Goal: Information Seeking & Learning: Compare options

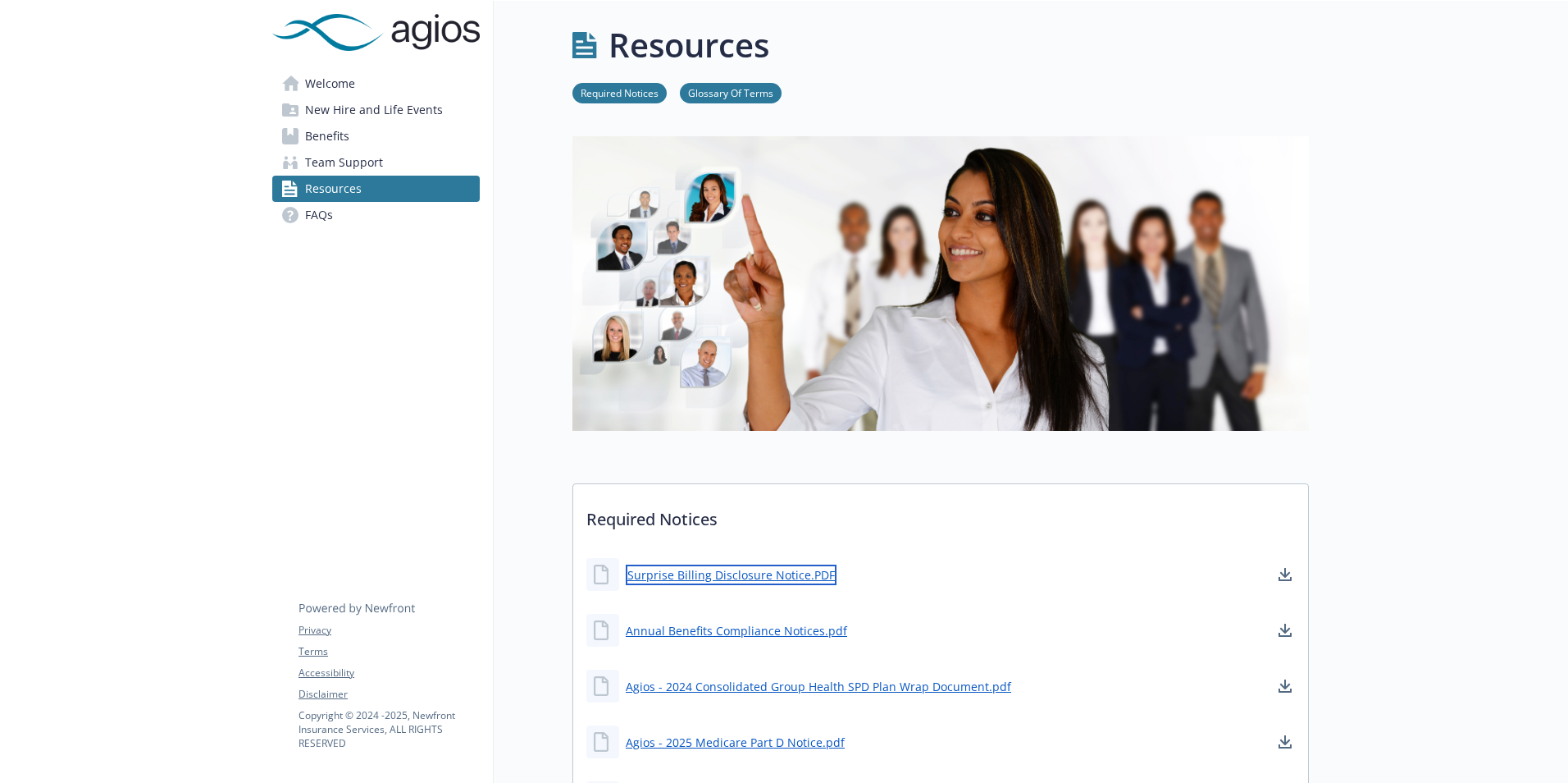
click at [704, 579] on link "Surprise Billing Disclosure Notice.PDF" at bounding box center [731, 575] width 211 height 21
click at [695, 625] on link "Annual Benefits Compliance Notices.pdf" at bounding box center [739, 630] width 225 height 21
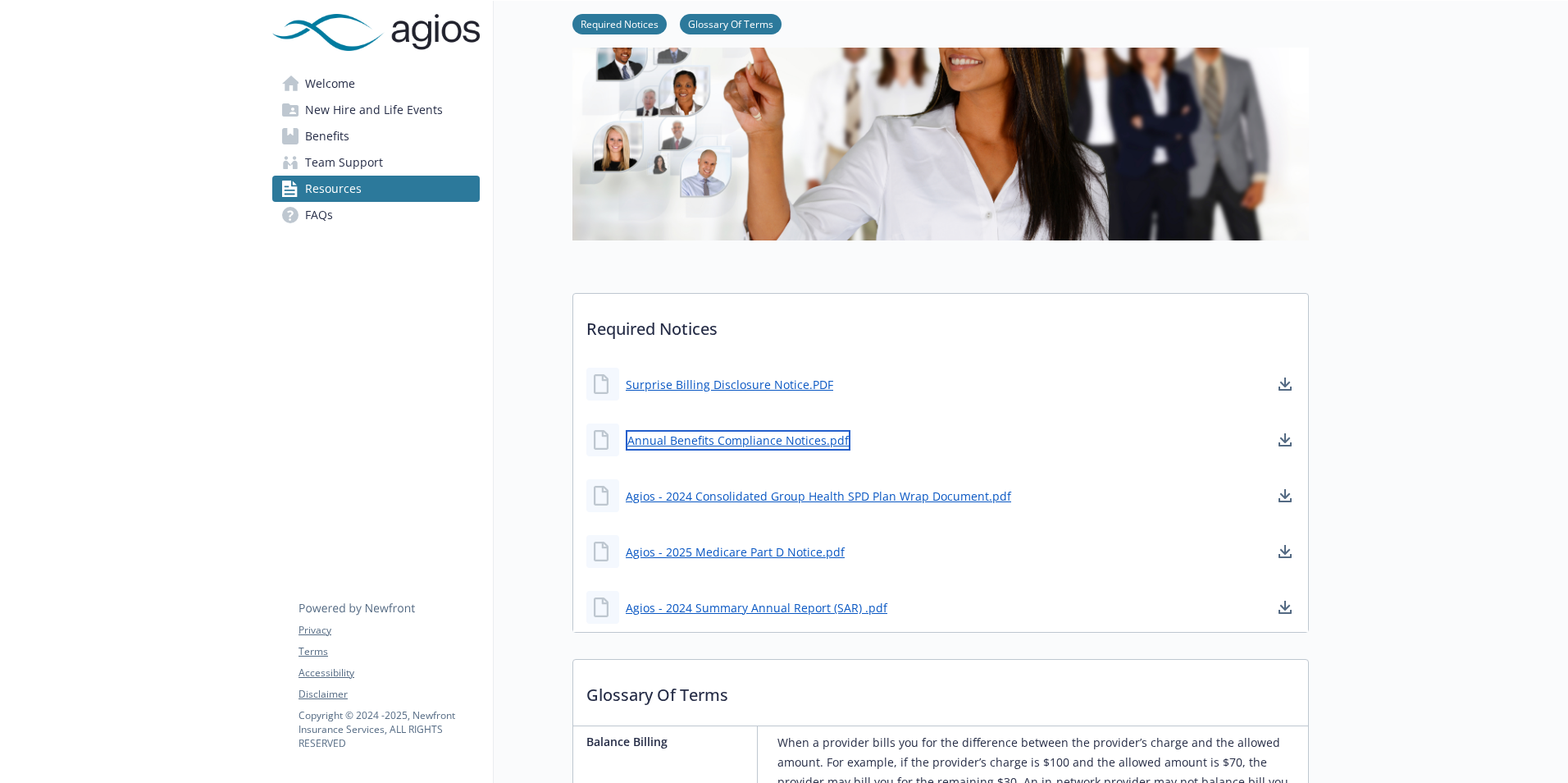
scroll to position [246, 0]
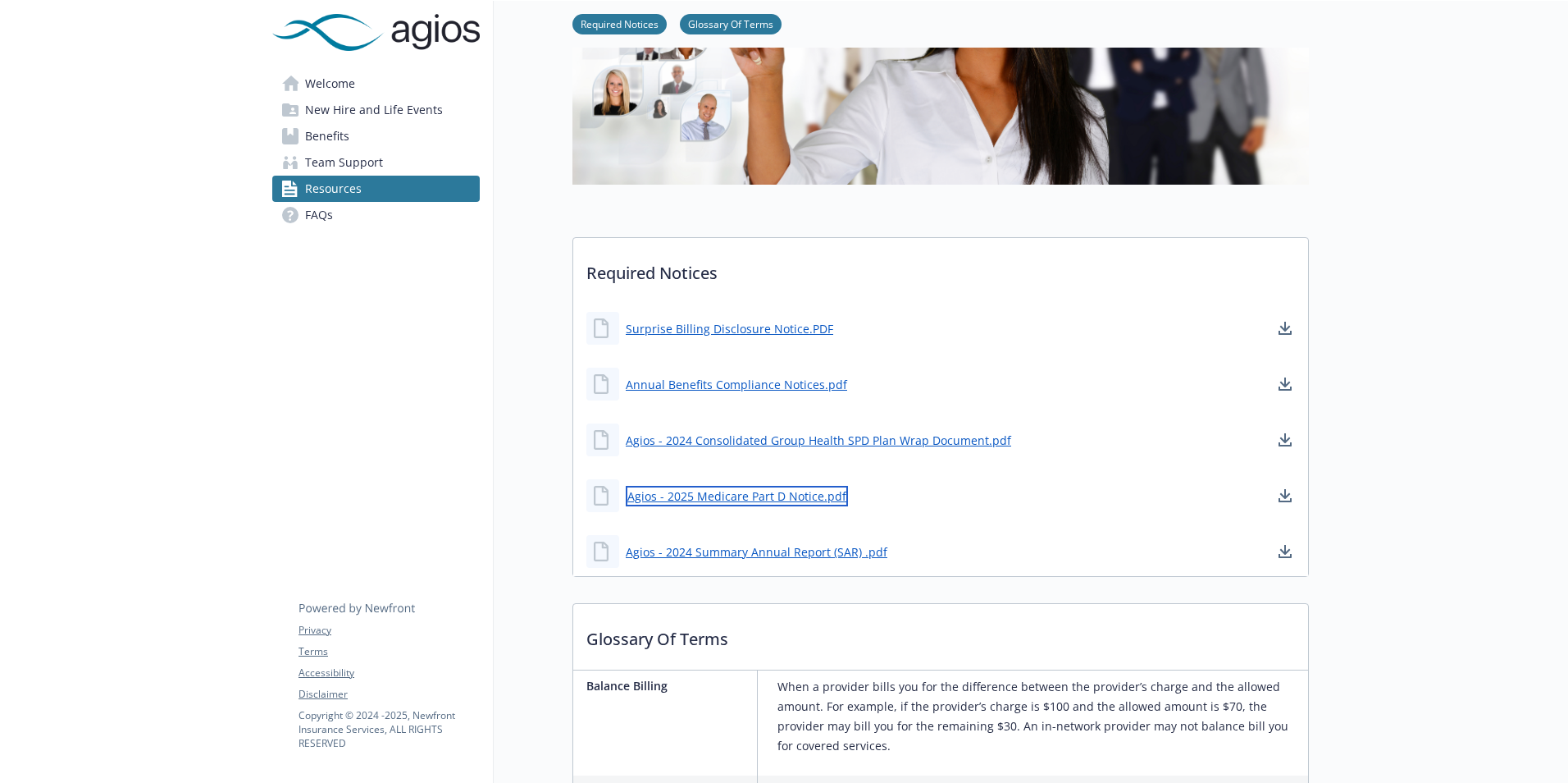
click at [778, 492] on link "Agios - 2025 Medicare Part D Notice.pdf" at bounding box center [737, 496] width 222 height 21
click at [340, 134] on span "Benefits" at bounding box center [327, 136] width 44 height 27
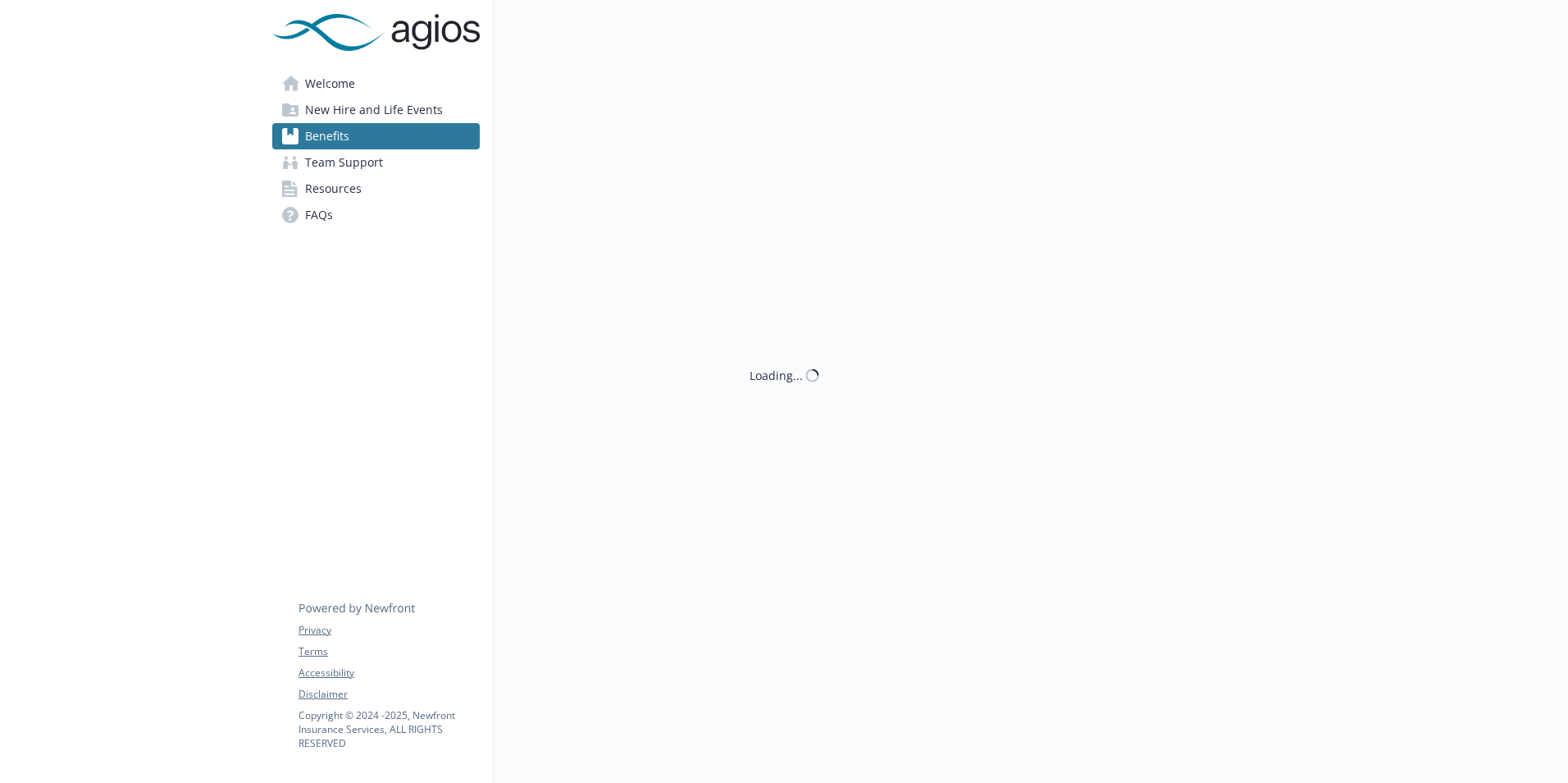
scroll to position [246, 0]
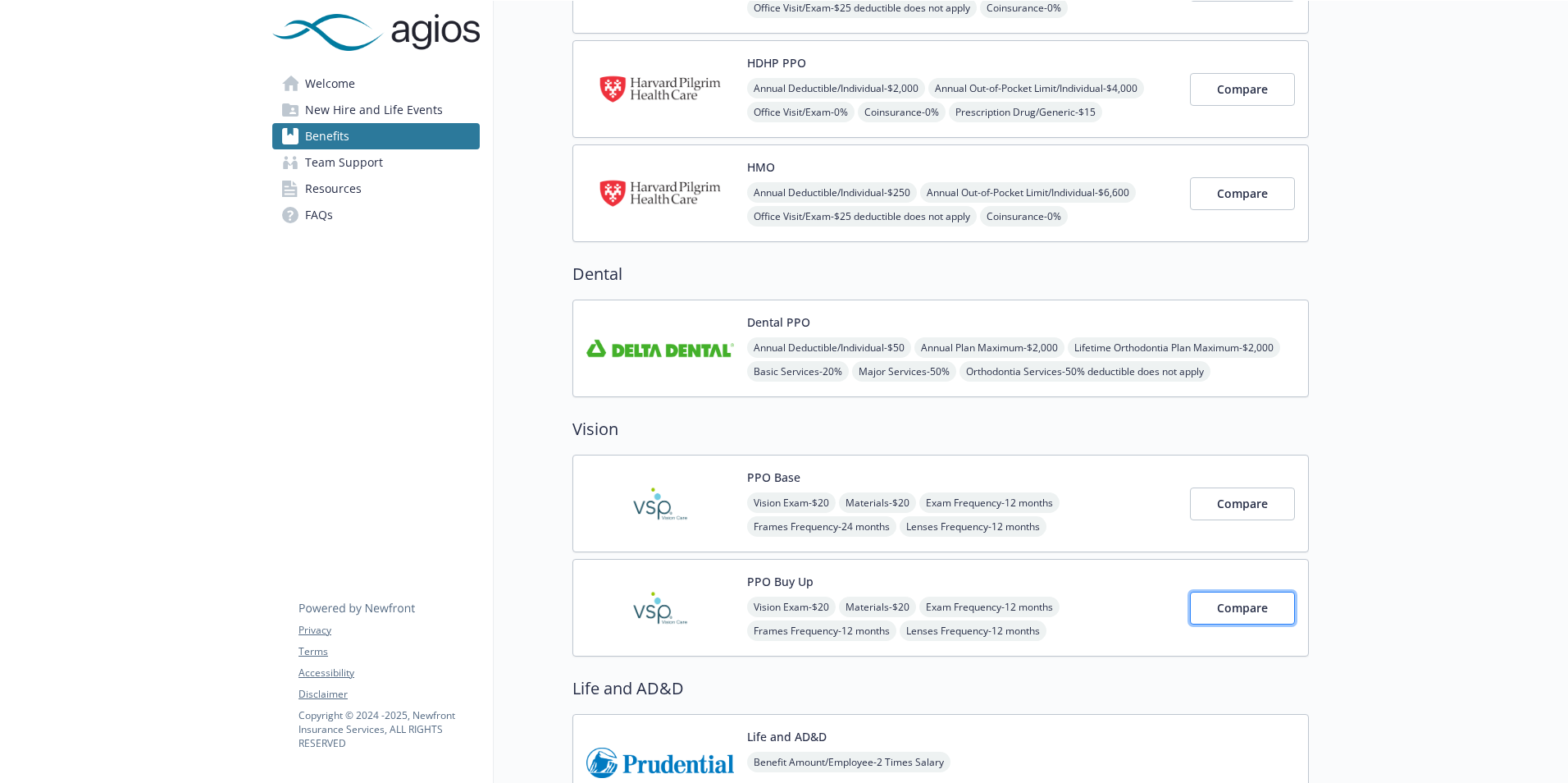
click at [1259, 609] on span "Compare" at bounding box center [1242, 608] width 51 height 15
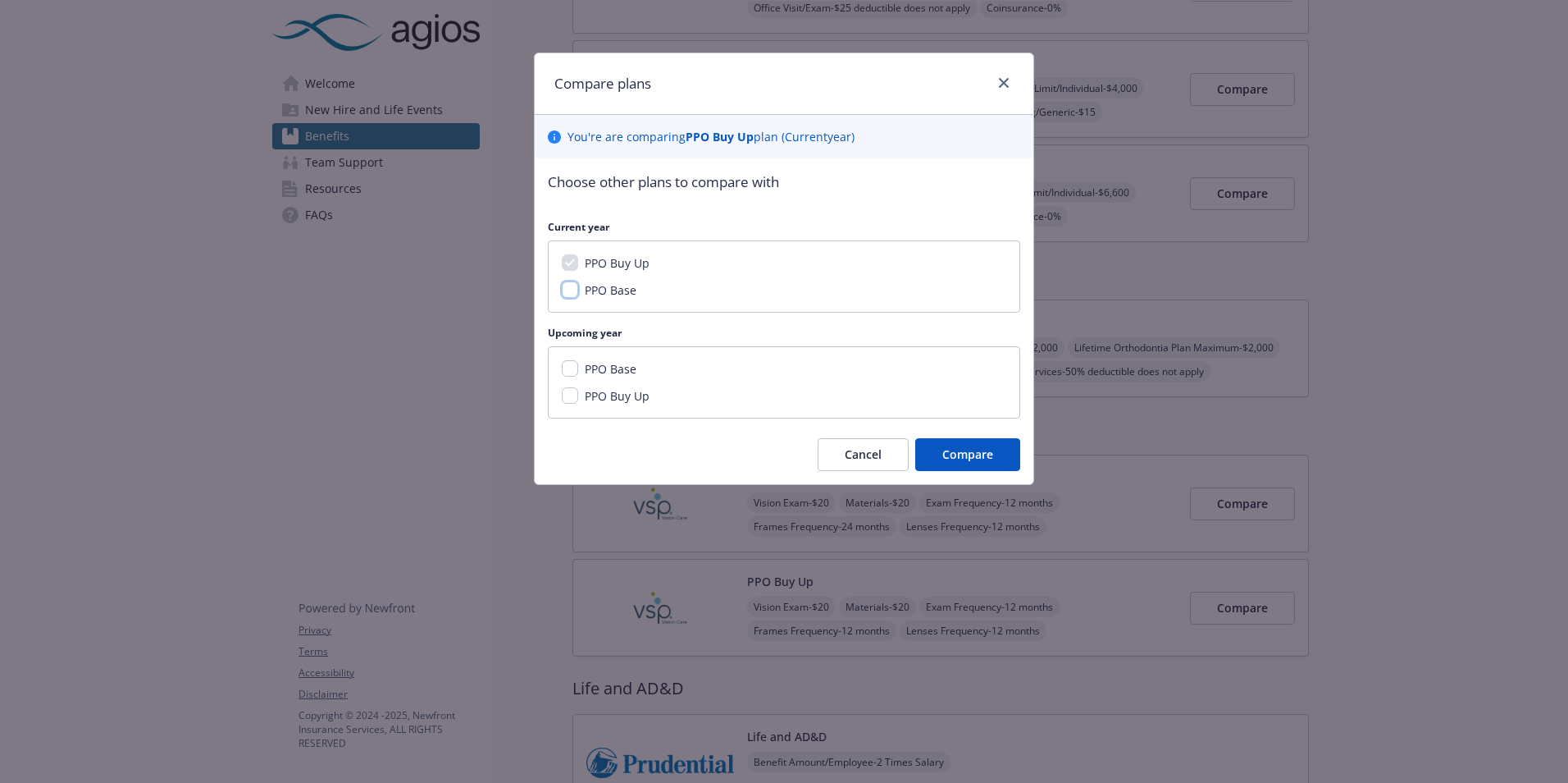
click at [571, 295] on input "PPO Base" at bounding box center [569, 289] width 16 height 16
checkbox input "true"
click at [990, 466] on button "Compare" at bounding box center [967, 454] width 105 height 32
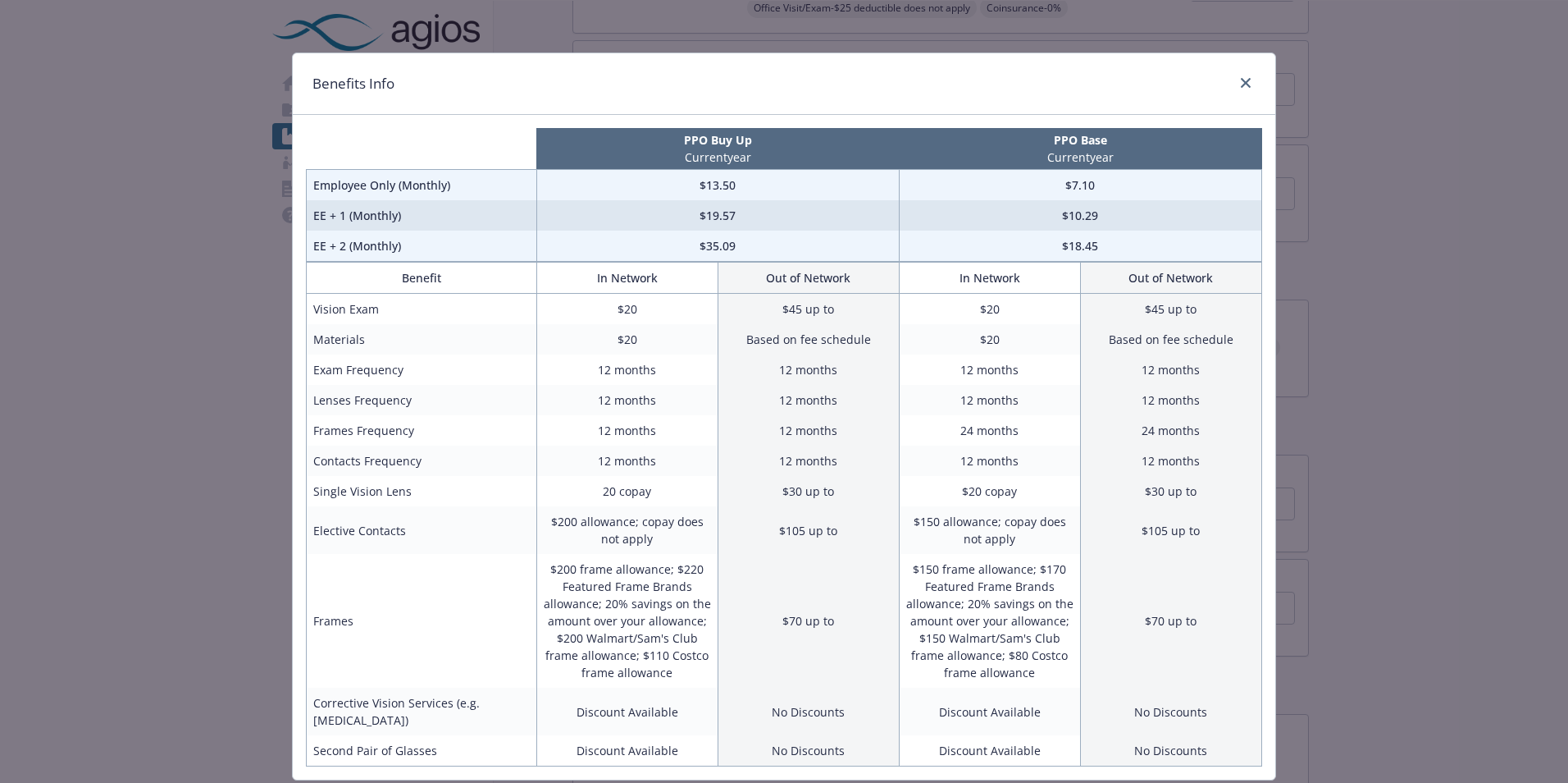
scroll to position [50, 0]
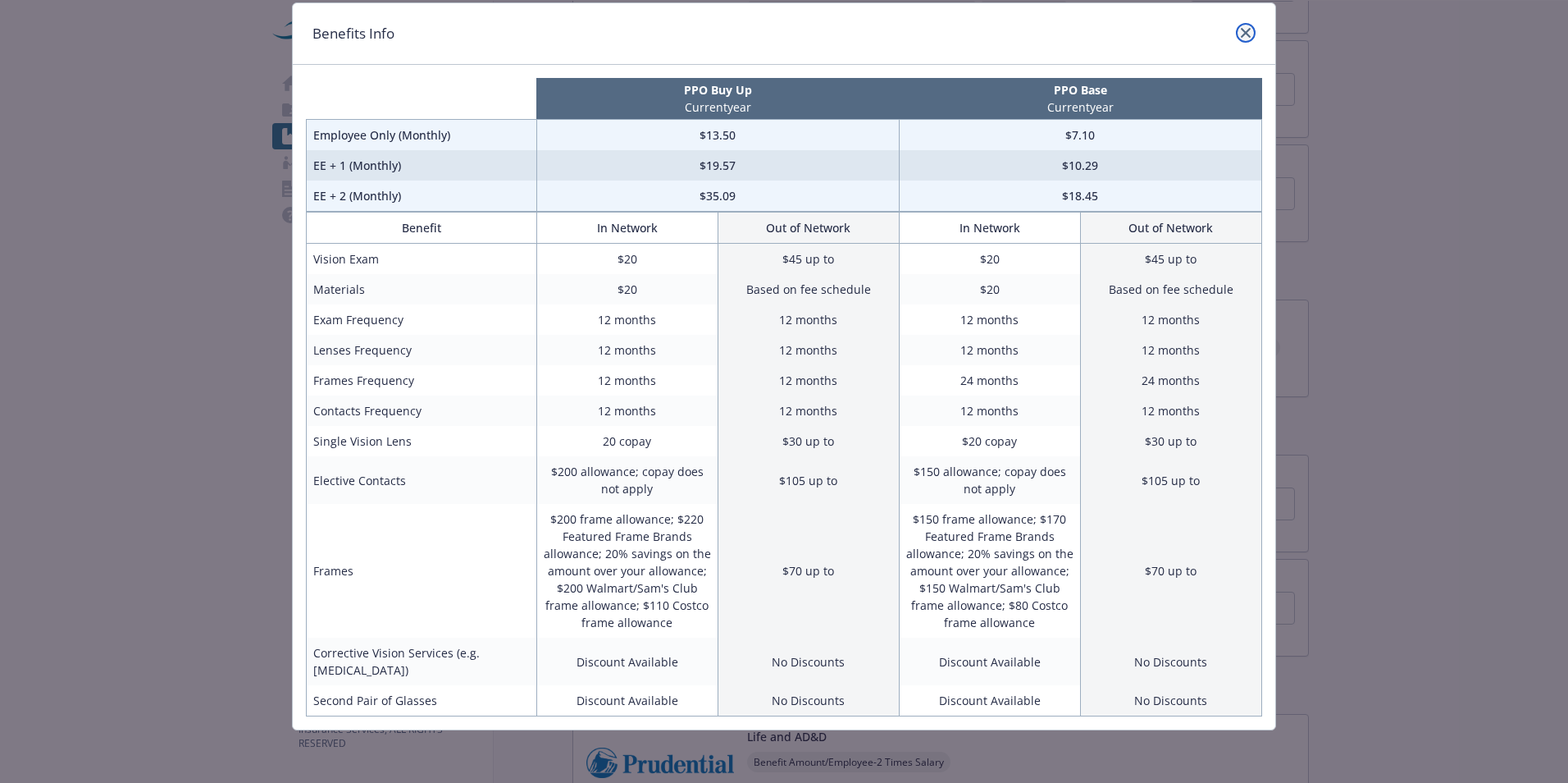
click at [1241, 32] on icon "close" at bounding box center [1246, 32] width 10 height 10
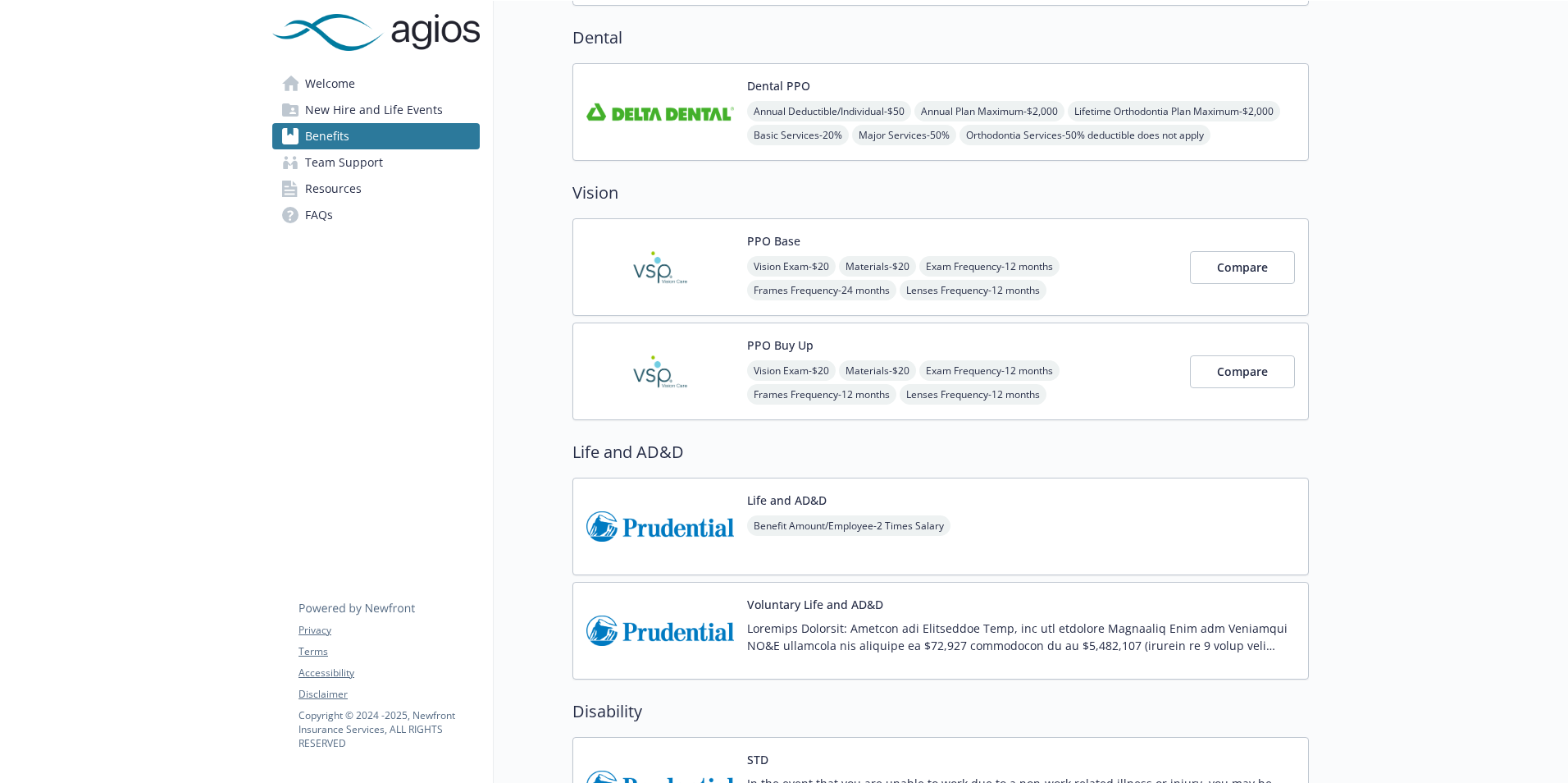
scroll to position [456, 0]
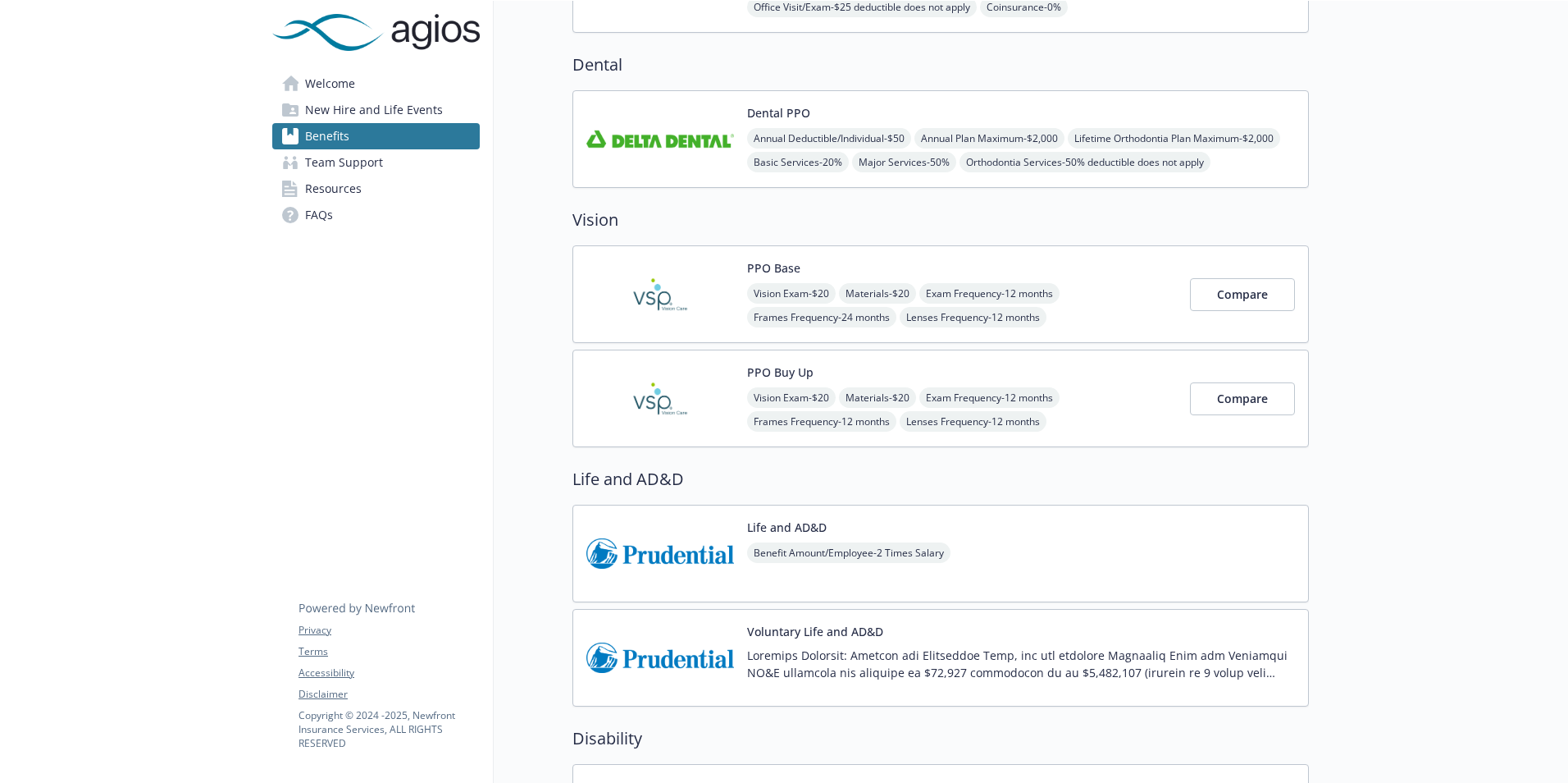
click at [346, 163] on span "Team Support" at bounding box center [344, 163] width 78 height 27
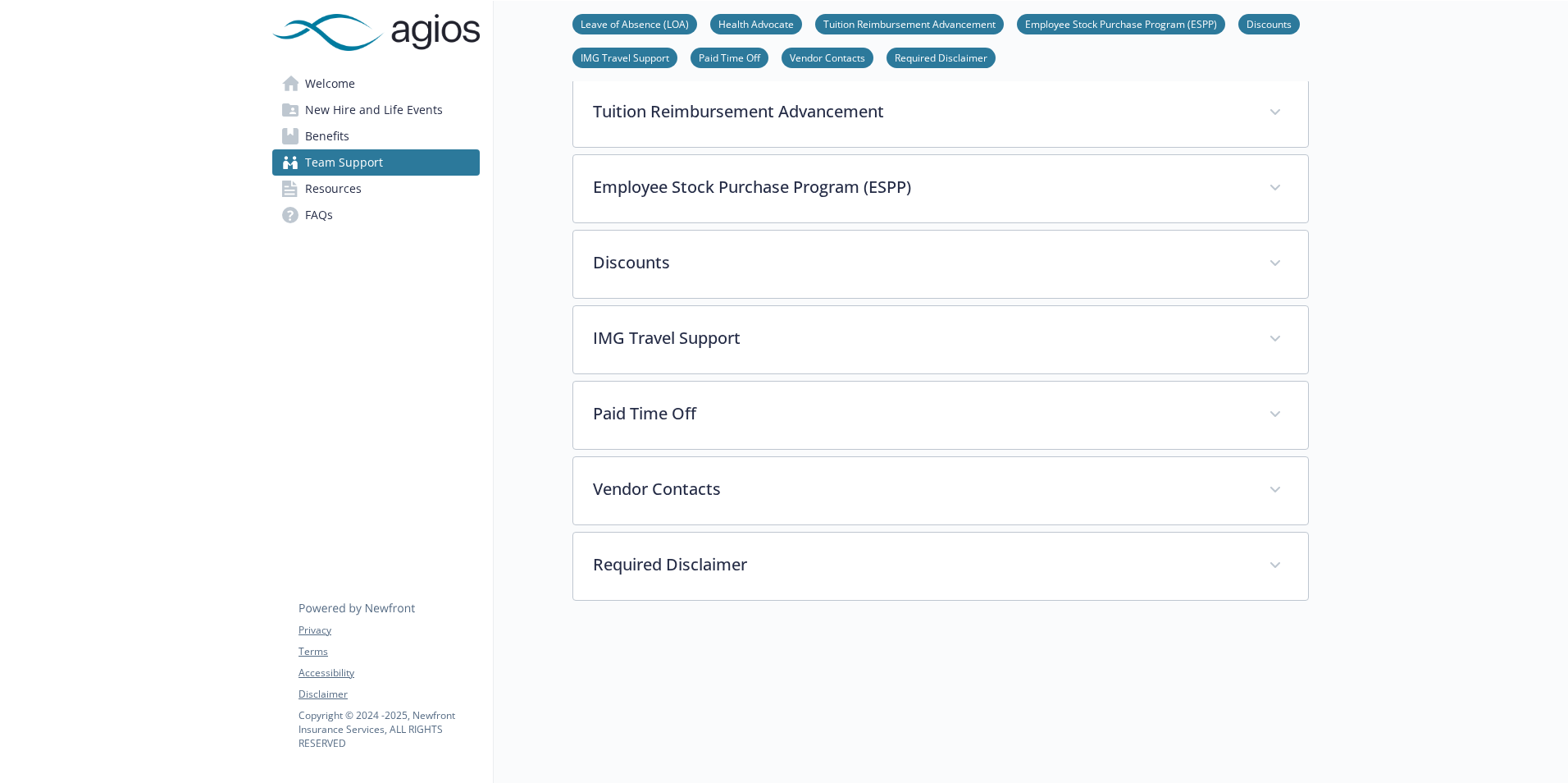
scroll to position [456, 0]
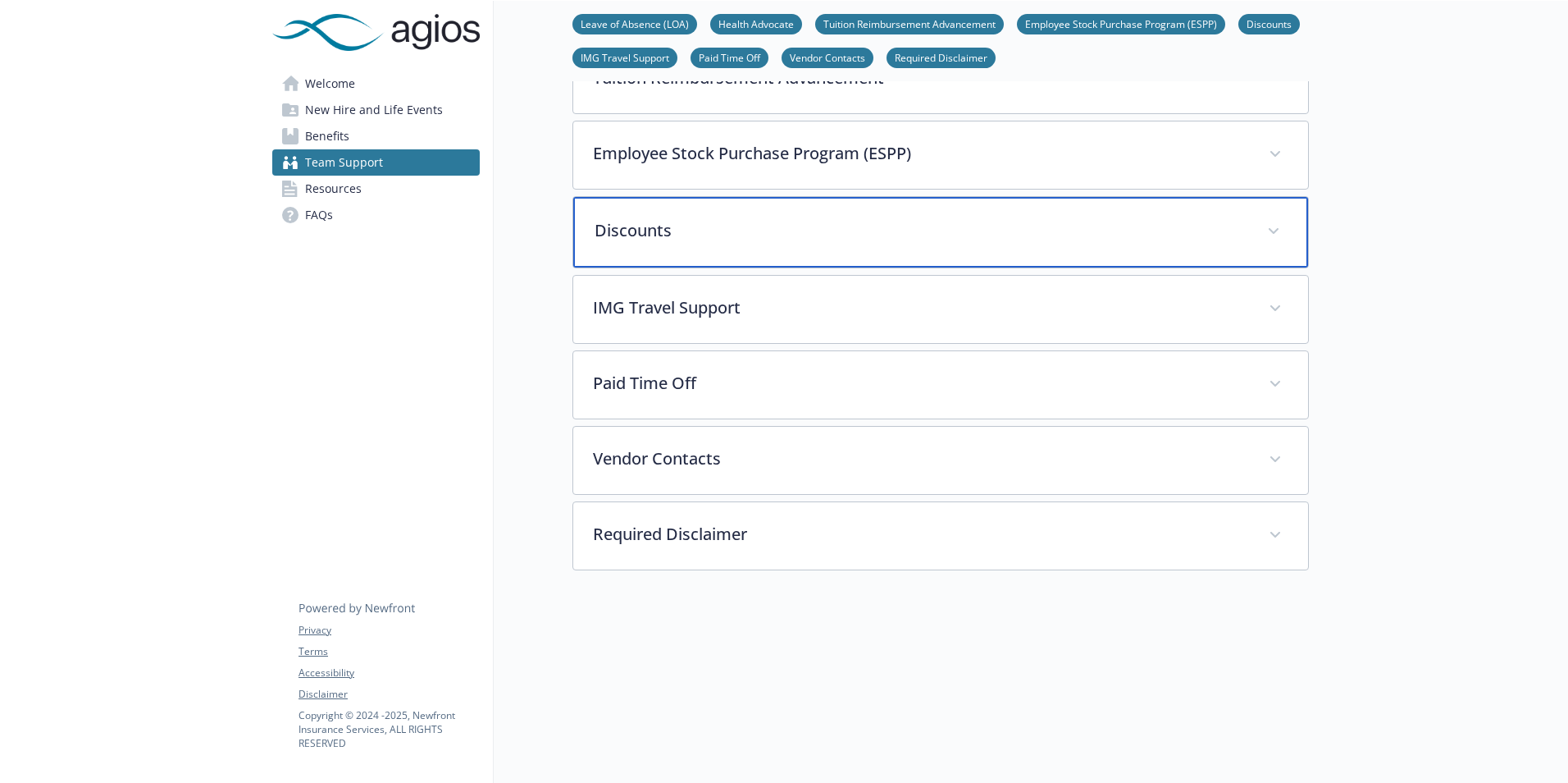
click at [1263, 234] on span at bounding box center [1273, 232] width 27 height 27
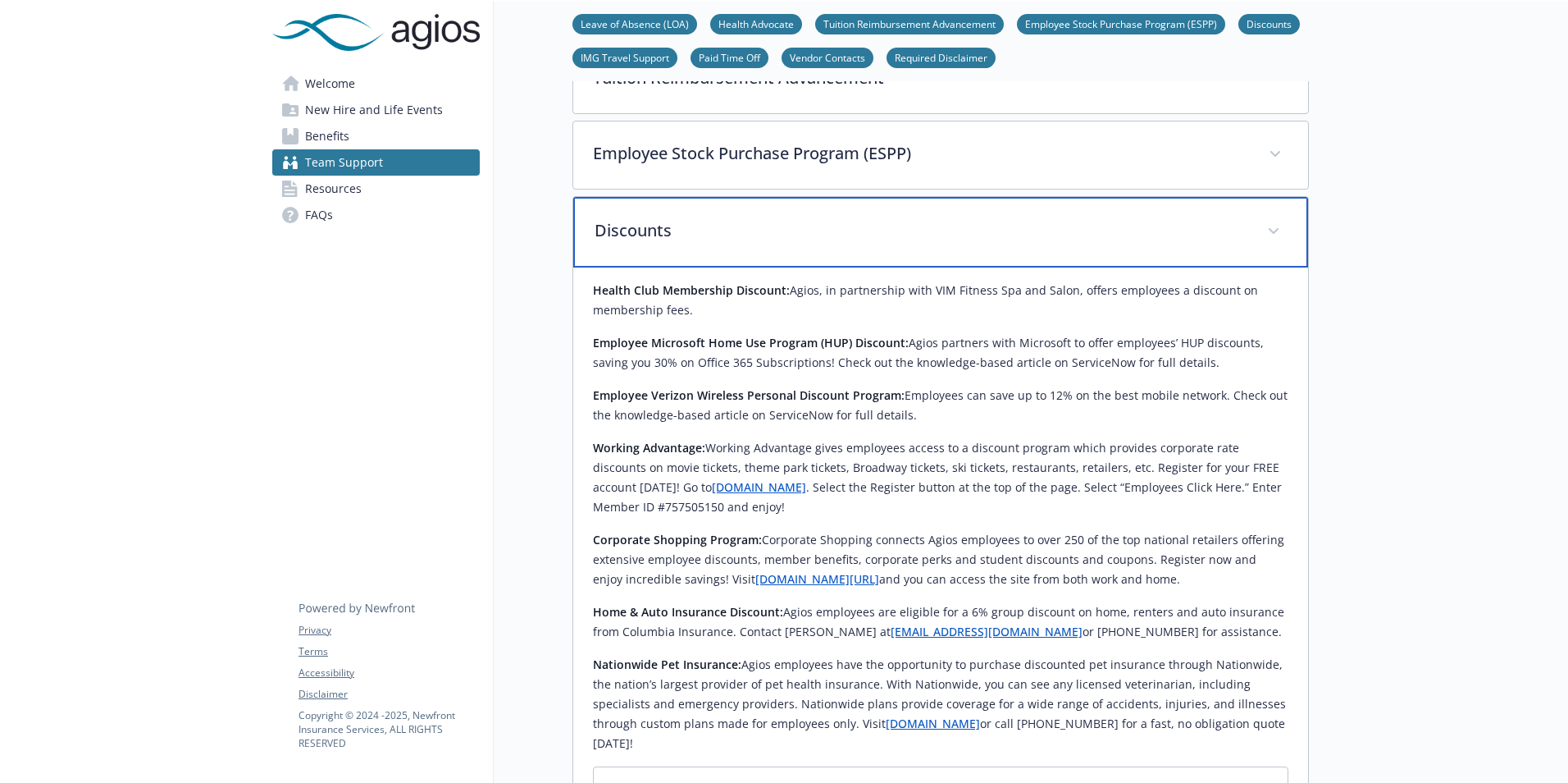
click at [1278, 226] on span at bounding box center [1273, 232] width 27 height 27
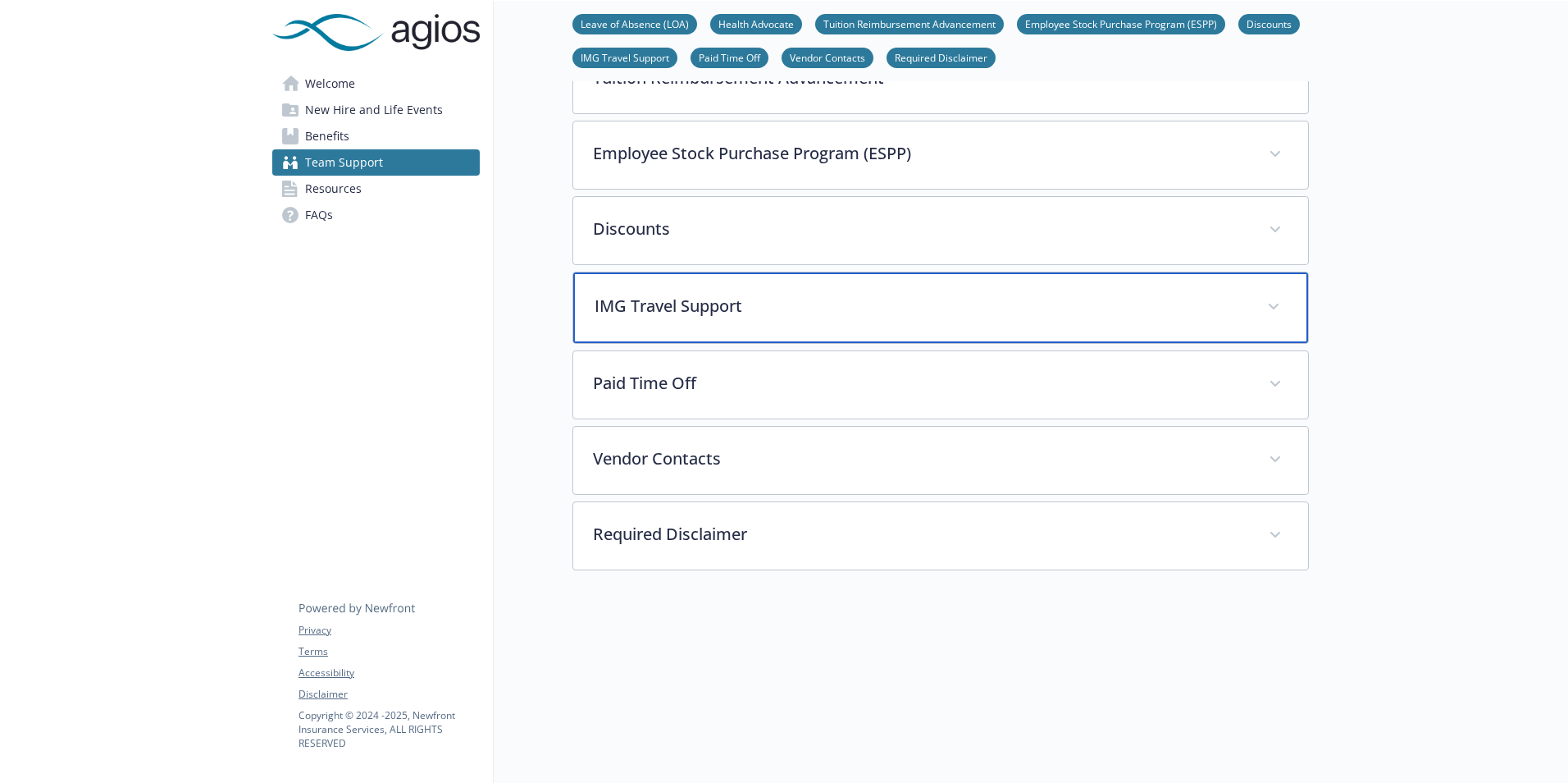
click at [1283, 303] on span at bounding box center [1273, 307] width 27 height 27
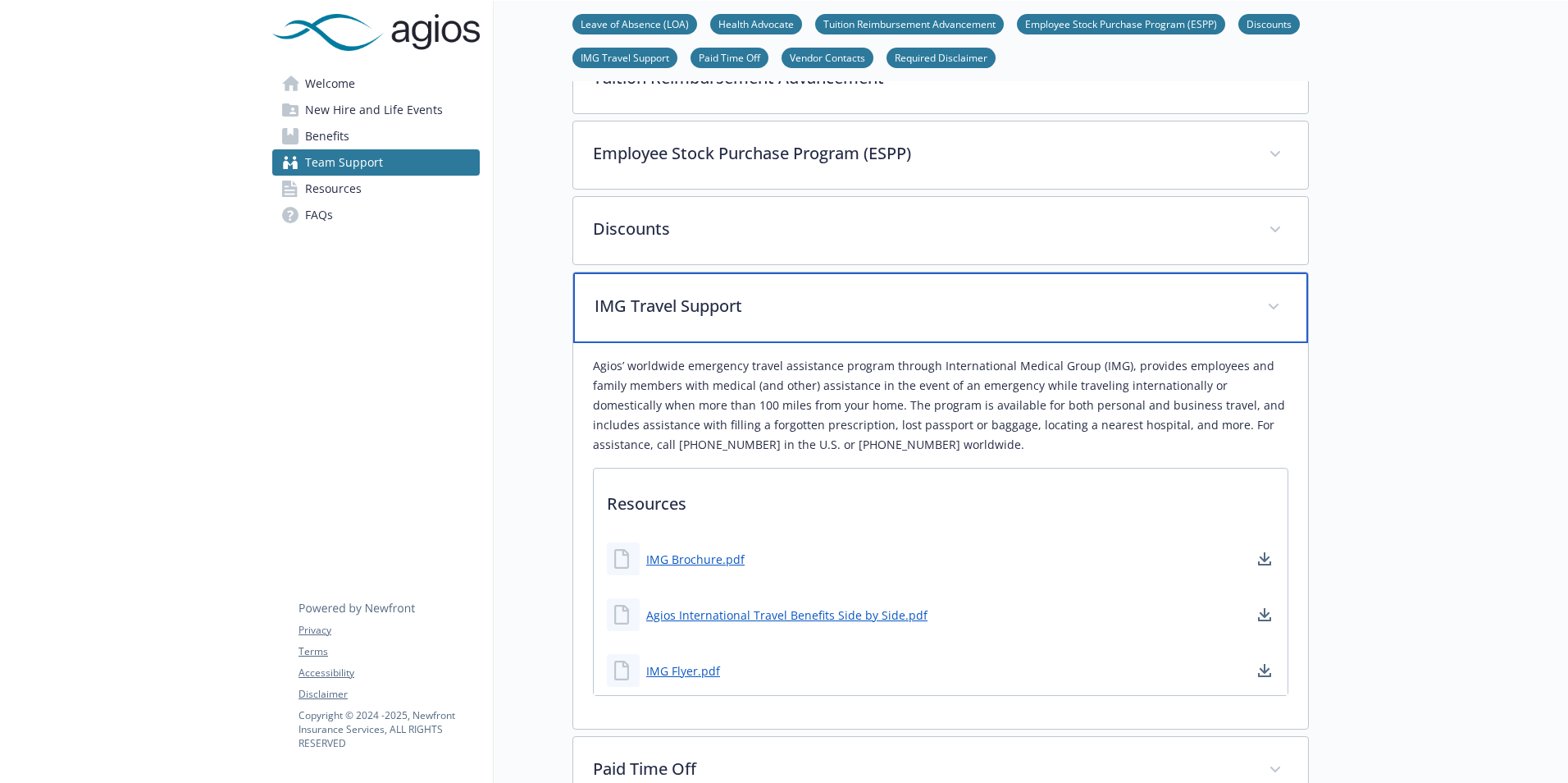
click at [1278, 300] on span at bounding box center [1273, 307] width 27 height 27
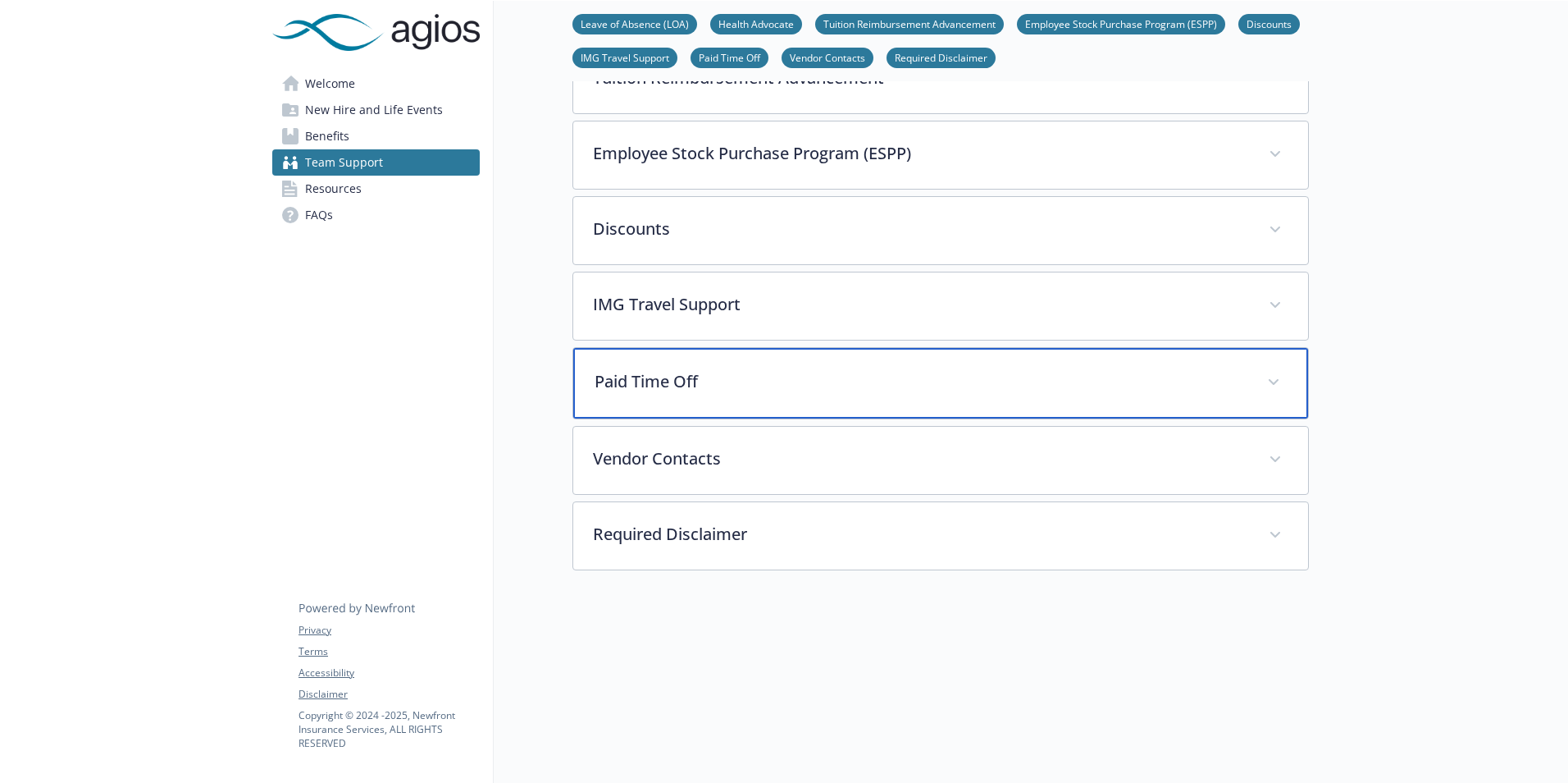
click at [1284, 387] on span at bounding box center [1273, 382] width 27 height 27
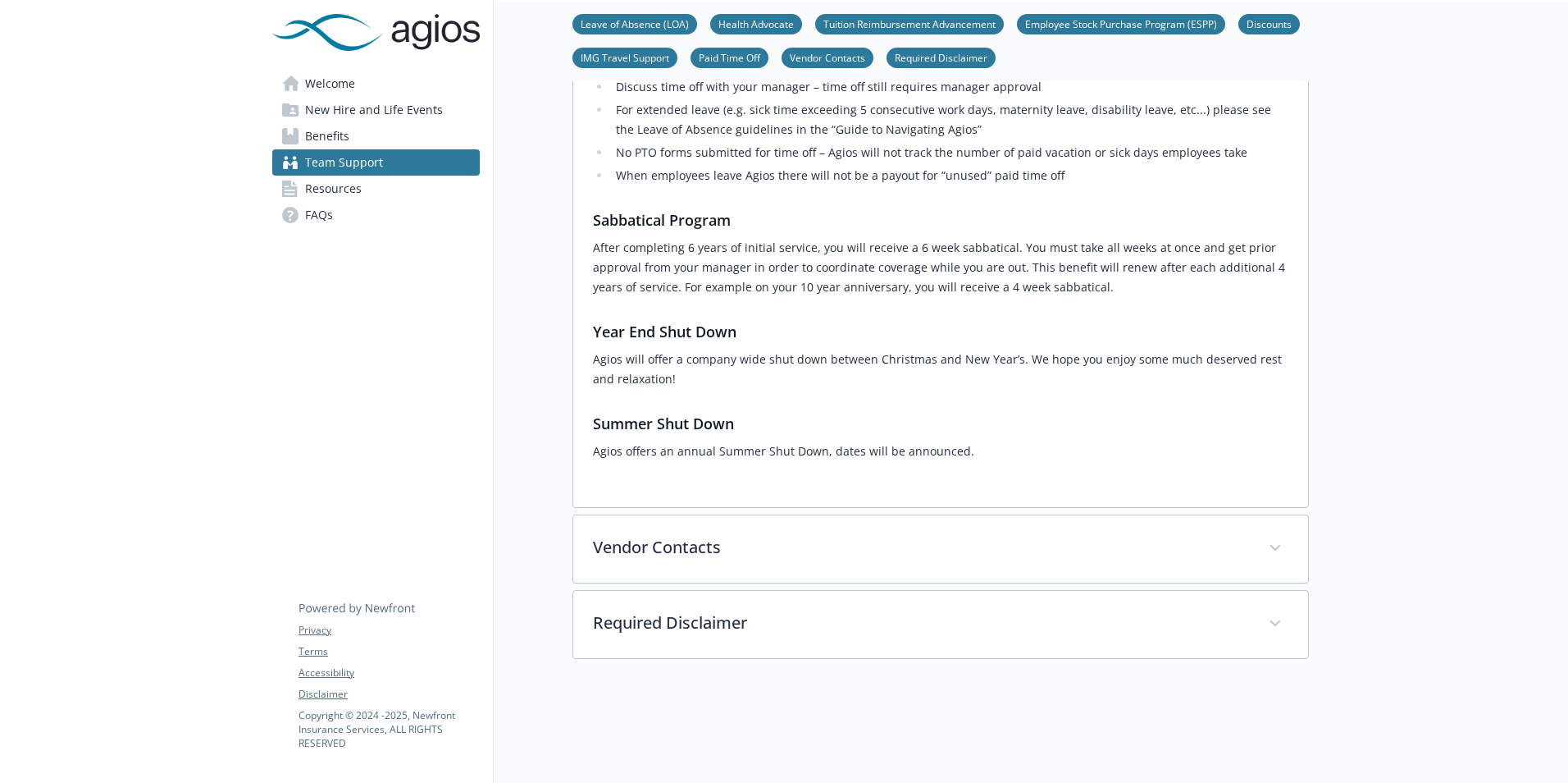
scroll to position [1194, 0]
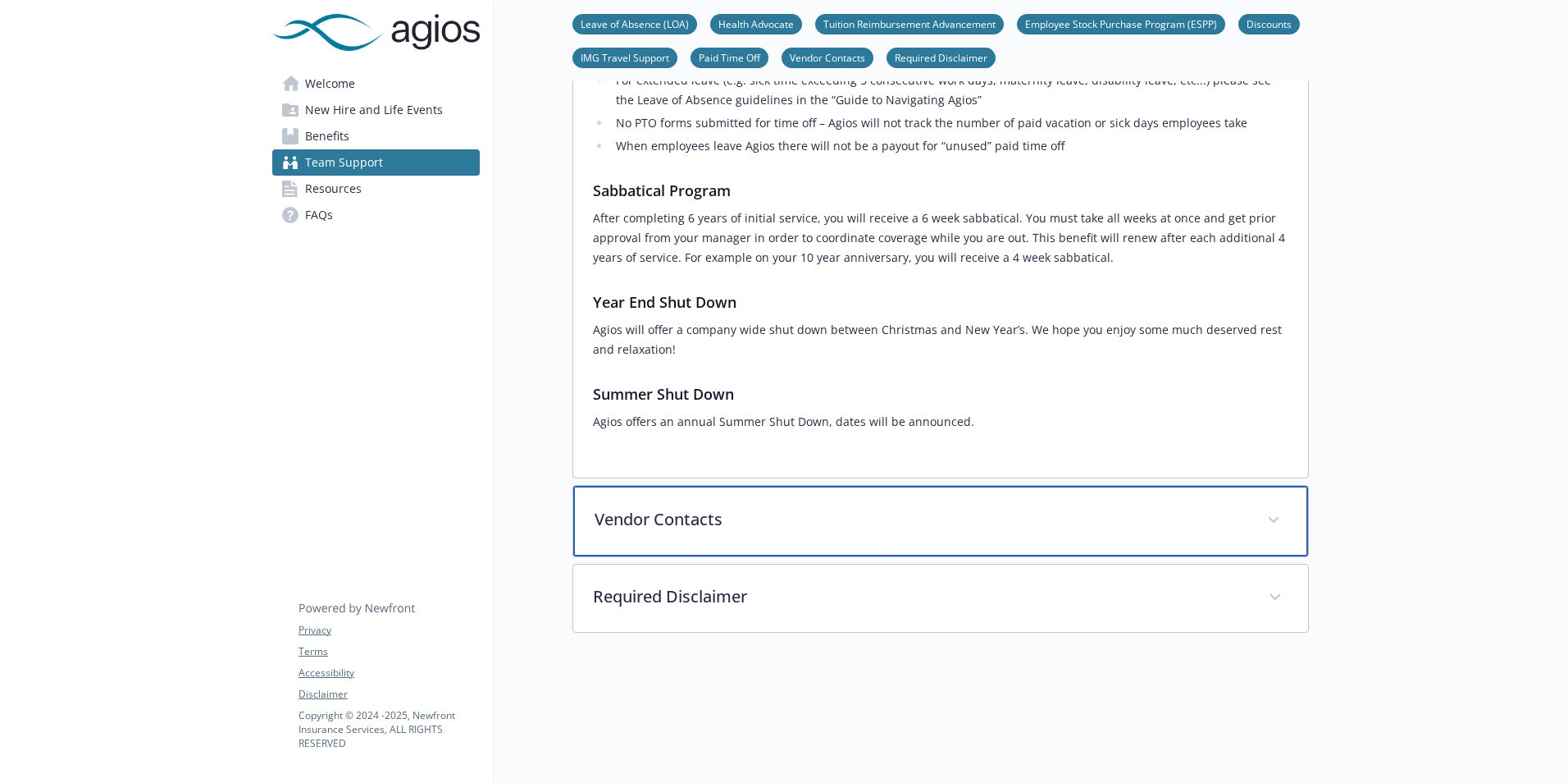
click at [1251, 518] on div "Vendor Contacts" at bounding box center [940, 521] width 735 height 71
click at [1250, 518] on div "Vendor Contacts" at bounding box center [940, 521] width 735 height 71
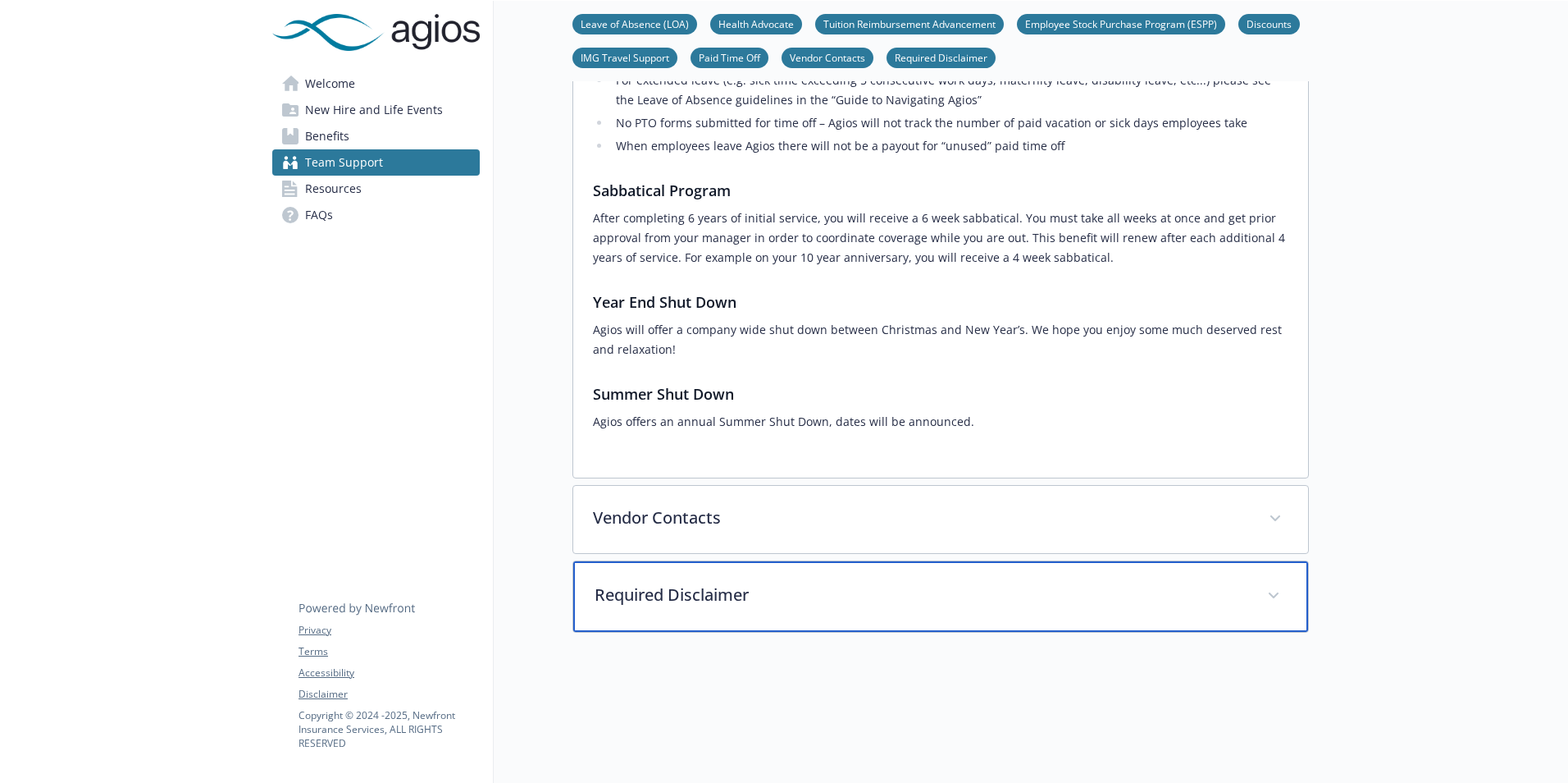
click at [1270, 579] on div "Required Disclaimer" at bounding box center [940, 597] width 735 height 71
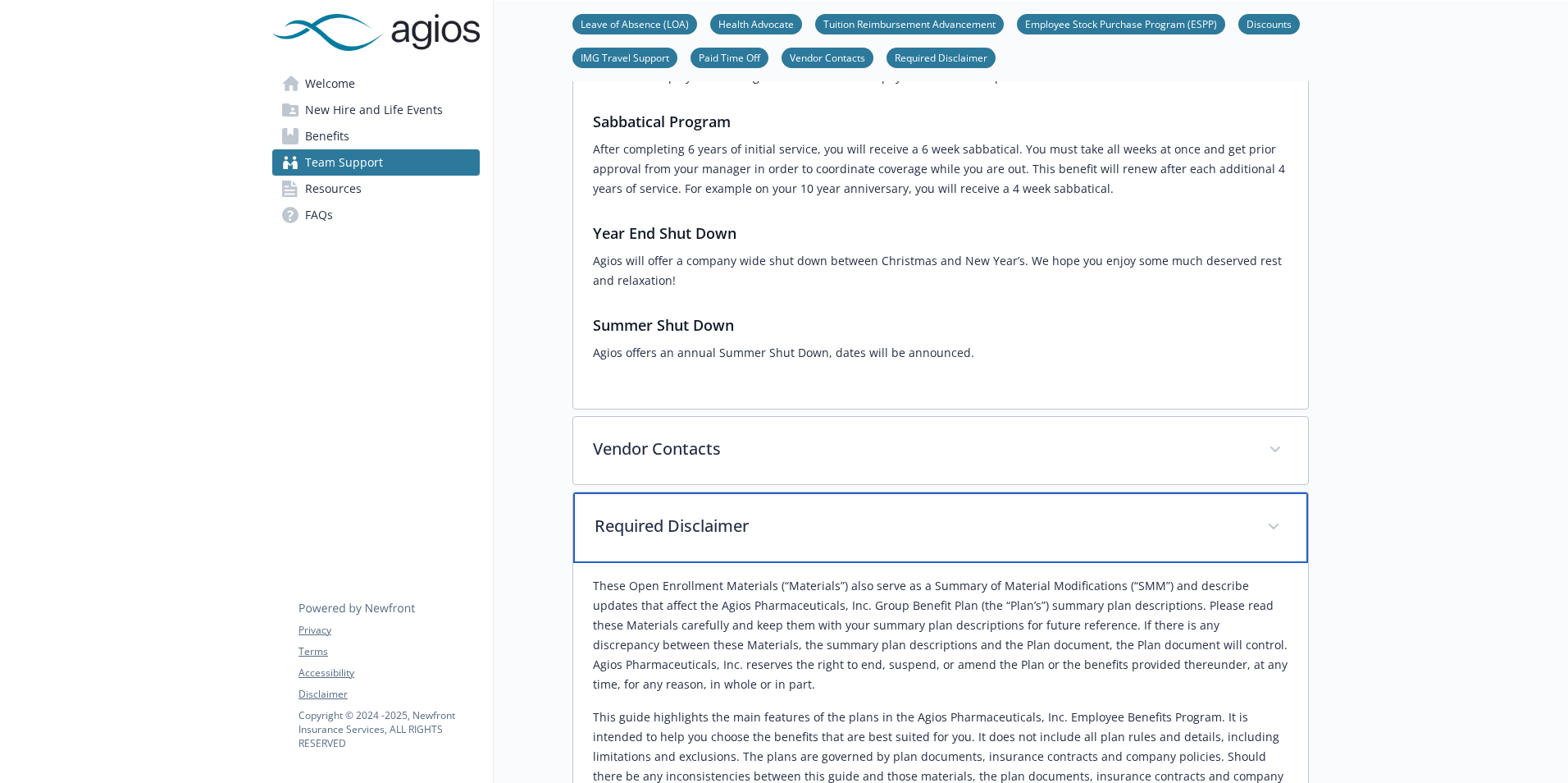
scroll to position [1358, 0]
